Goal: Task Accomplishment & Management: Use online tool/utility

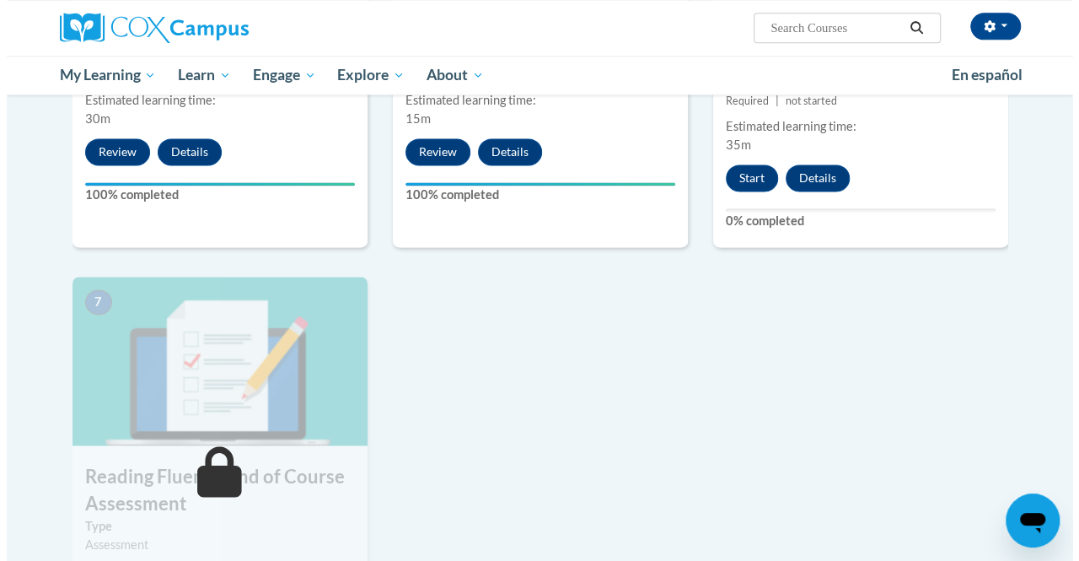
scroll to position [1094, 0]
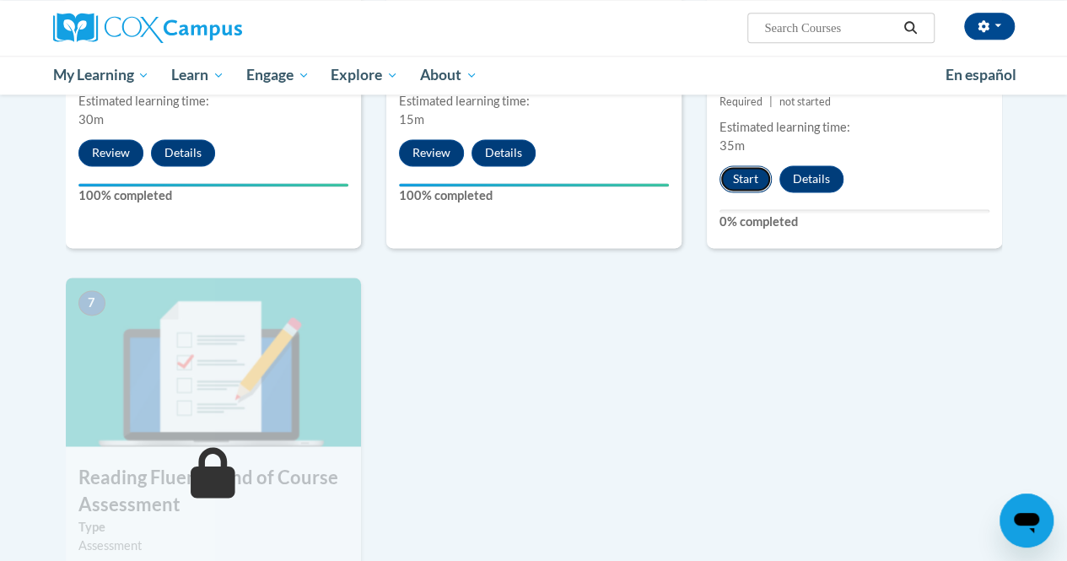
click at [741, 190] on button "Start" at bounding box center [745, 178] width 52 height 27
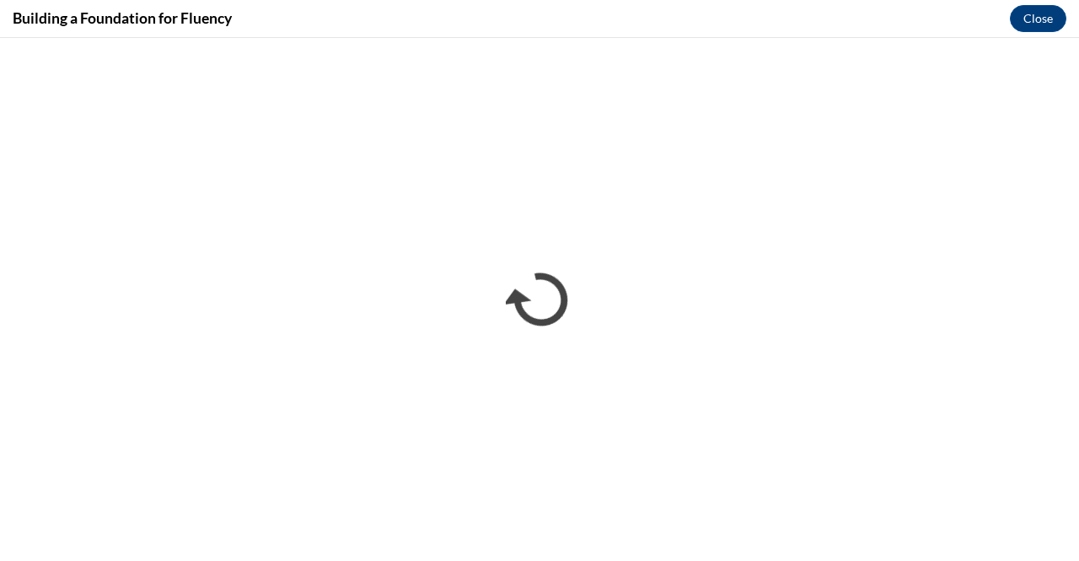
scroll to position [0, 0]
